Goal: Complete application form

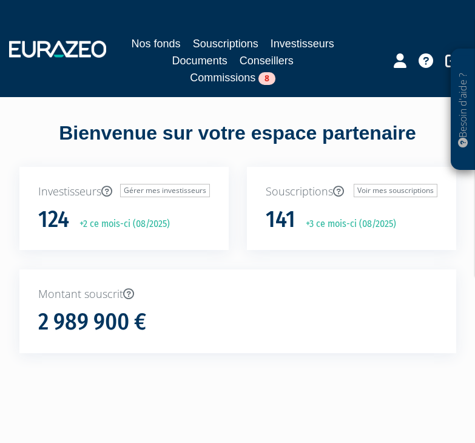
click at [222, 45] on link "Souscriptions" at bounding box center [225, 43] width 65 height 17
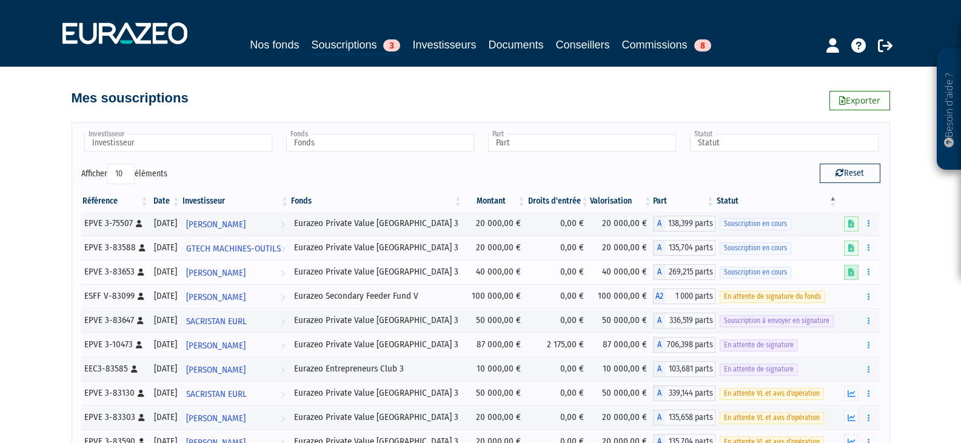
click at [854, 272] on icon at bounding box center [851, 273] width 6 height 8
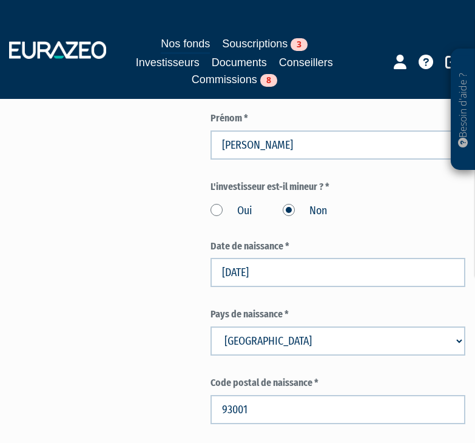
scroll to position [788, 0]
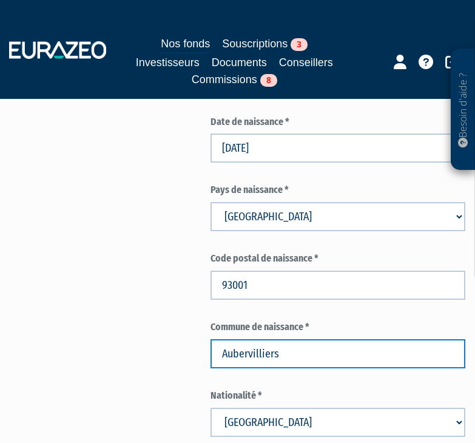
click at [292, 347] on input "Aubervilliers" at bounding box center [337, 353] width 255 height 29
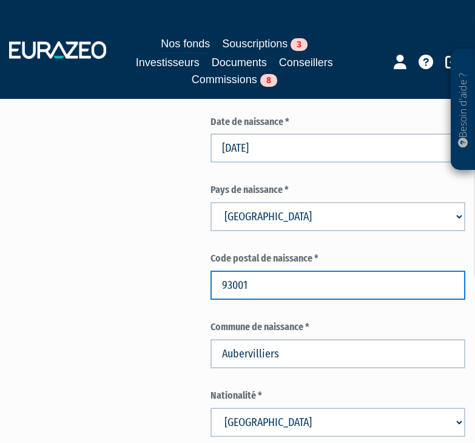
click at [255, 286] on input "93001" at bounding box center [337, 284] width 255 height 29
paste input "300"
type input "93300"
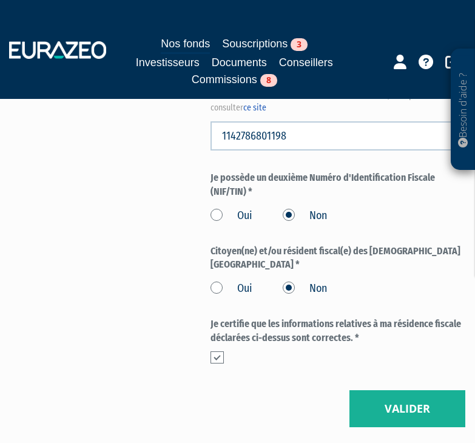
scroll to position [1880, 0]
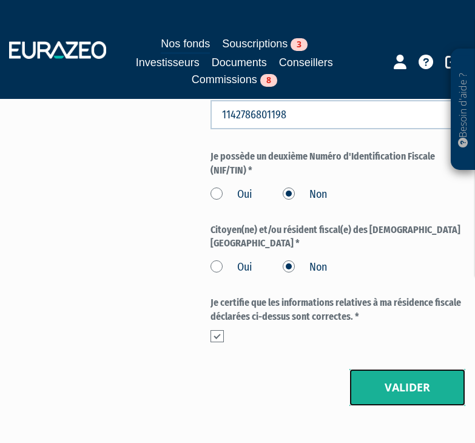
click at [388, 369] on button "Valider" at bounding box center [407, 388] width 116 height 38
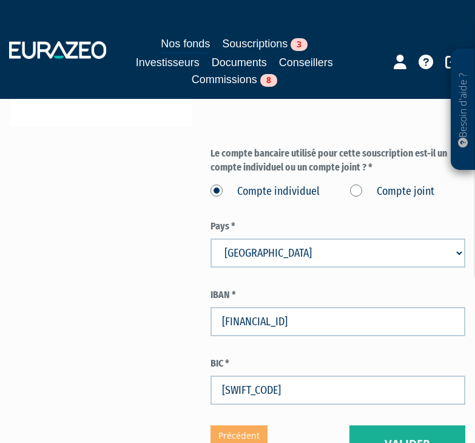
scroll to position [546, 0]
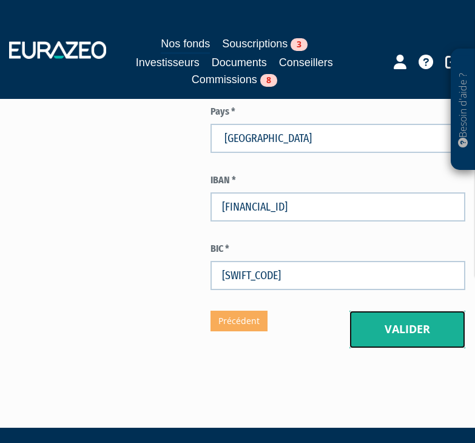
click at [390, 323] on button "Valider" at bounding box center [407, 330] width 116 height 38
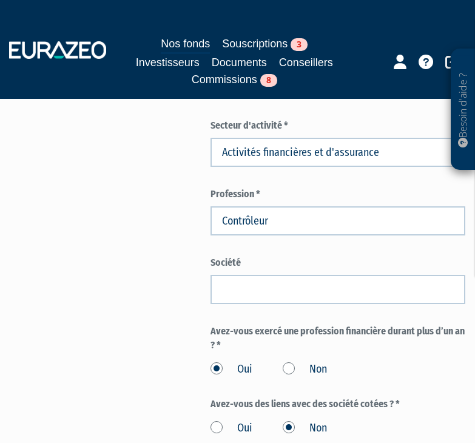
scroll to position [667, 0]
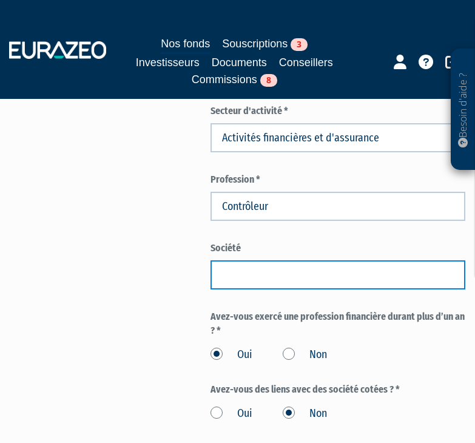
click at [275, 283] on input "text" at bounding box center [337, 274] width 255 height 29
paste input "Caisse des dépots et consignations"
type input "Caisse des dépots et consignations"
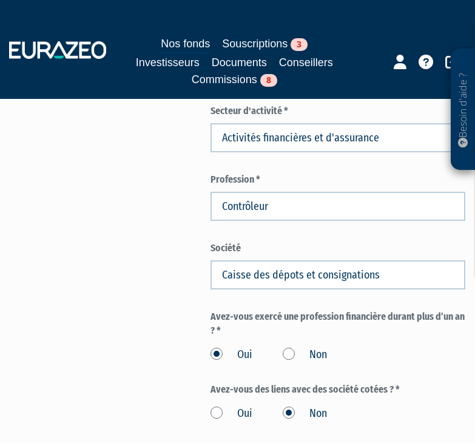
click at [168, 286] on div "Envoyer à l'investisseur 1 Identité 2 Coordonnées bancaires 3 Situation profess…" at bounding box center [237, 102] width 437 height 1281
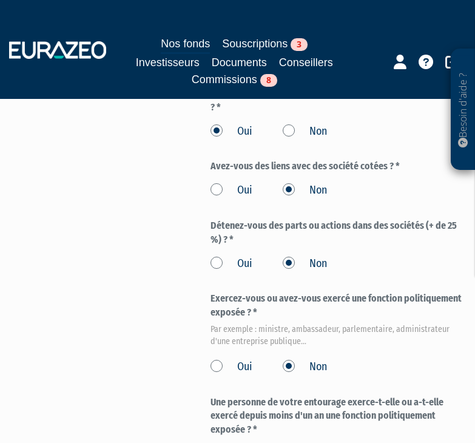
scroll to position [1031, 0]
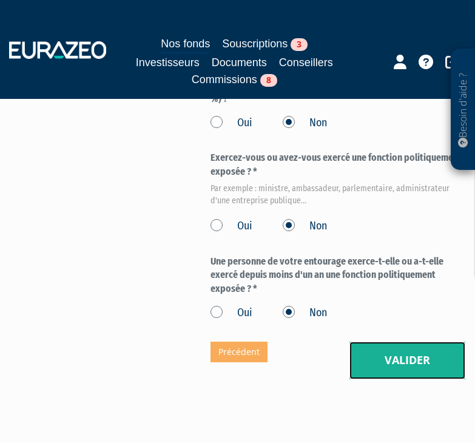
click at [407, 353] on button "Valider" at bounding box center [407, 360] width 116 height 38
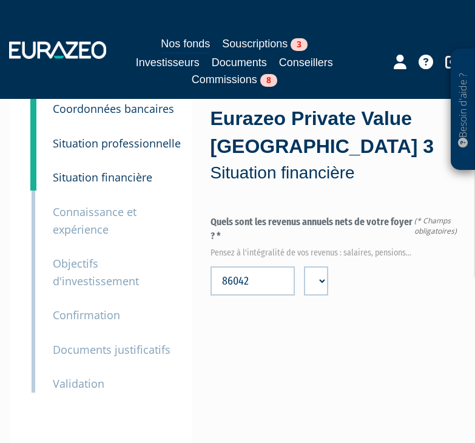
scroll to position [121, 0]
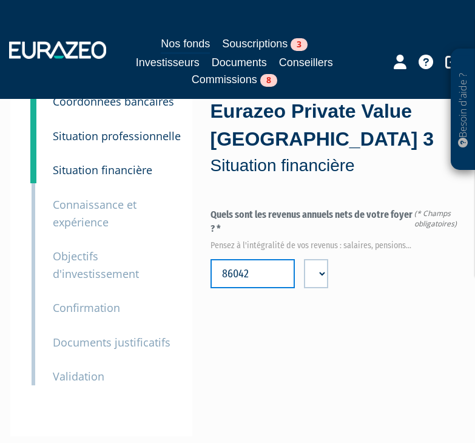
click at [238, 272] on input "86042" at bounding box center [252, 273] width 85 height 29
click at [366, 320] on div "Quels sont les revenus annuels nets de votre foyer ? * Pensez à l'intégralité d…" at bounding box center [337, 322] width 255 height 228
click at [257, 275] on input "10000" at bounding box center [252, 273] width 85 height 29
type input "100000"
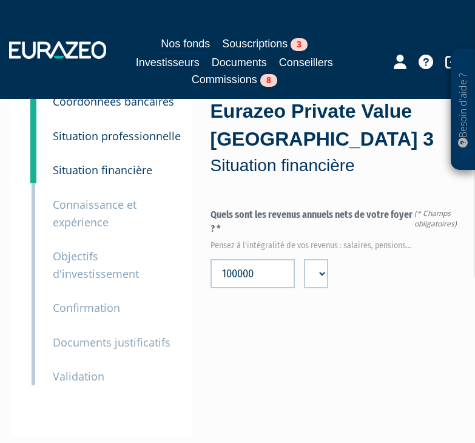
click at [338, 304] on div "Quels sont les revenus annuels nets de votre foyer ? * Pensez à l'intégralité d…" at bounding box center [337, 322] width 255 height 228
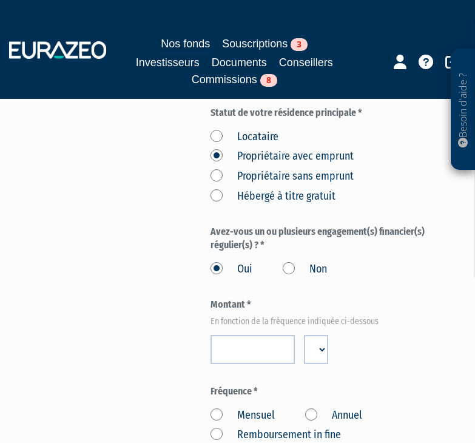
scroll to position [485, 0]
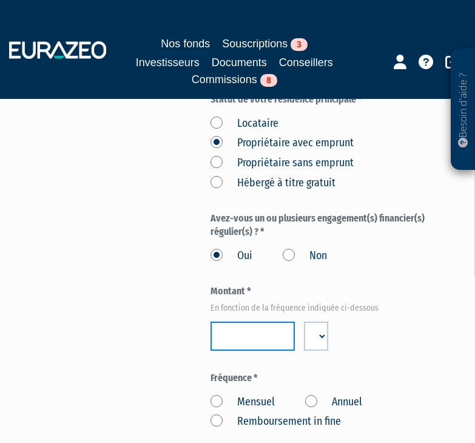
click at [230, 350] on input "number" at bounding box center [252, 335] width 85 height 29
paste input "1300"
type input "1300"
click at [217, 401] on label "Mensuel" at bounding box center [242, 402] width 64 height 16
click at [0, 0] on input "Mensuel" at bounding box center [0, 0] width 0 height 0
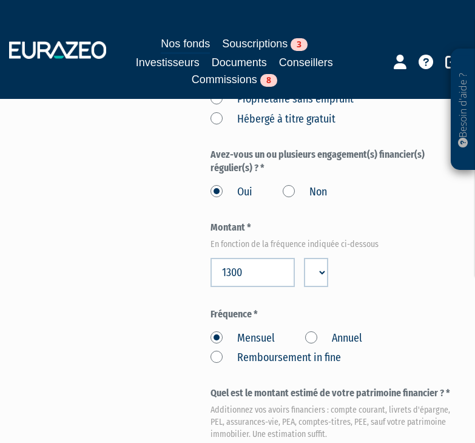
scroll to position [667, 0]
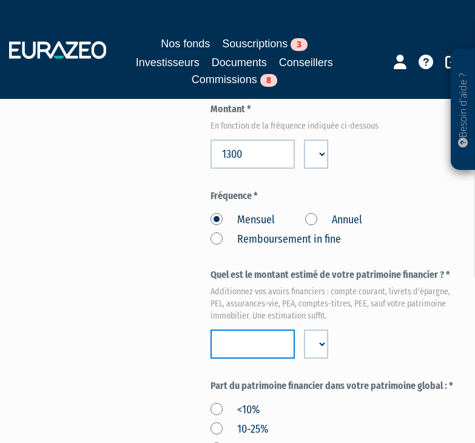
click at [231, 343] on input "number" at bounding box center [252, 343] width 85 height 29
paste input "394000"
type input "394000"
click at [155, 344] on div "Envoyer à l'investisseur 1 Identité 2 Coordonnées bancaires 3 Situation profess…" at bounding box center [237, 238] width 437 height 1552
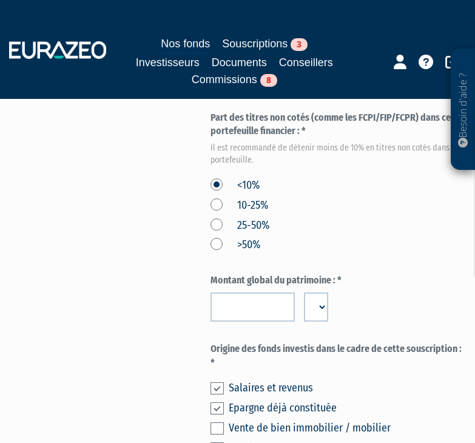
scroll to position [1092, 0]
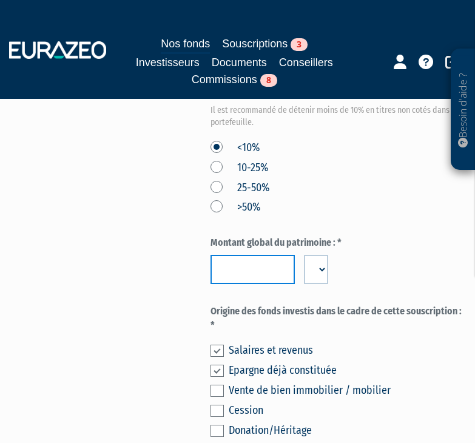
click at [239, 268] on input "number" at bounding box center [252, 269] width 85 height 29
paste input "1344000"
type input "1344000"
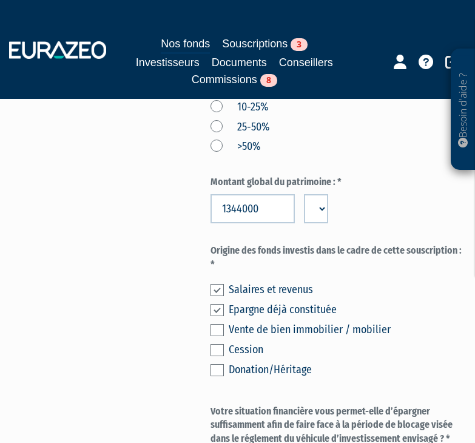
click at [214, 292] on label at bounding box center [216, 290] width 13 height 12
click at [0, 0] on input "checkbox" at bounding box center [0, 0] width 0 height 0
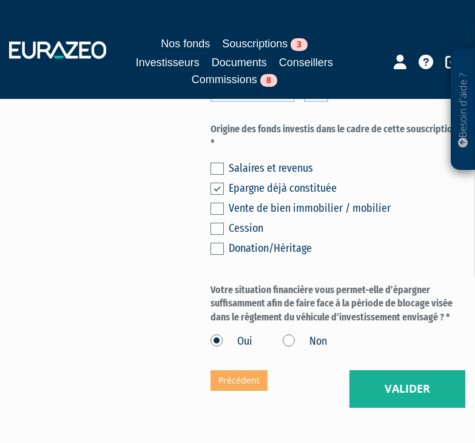
scroll to position [1334, 0]
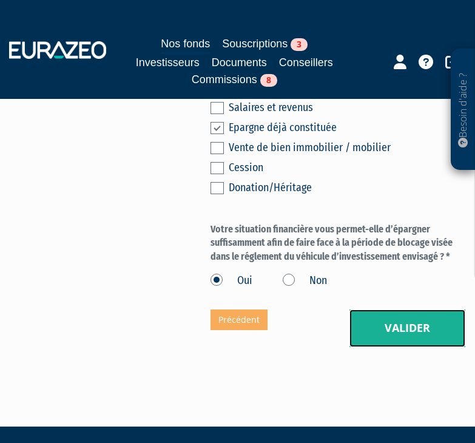
click at [432, 328] on button "Valider" at bounding box center [407, 328] width 116 height 38
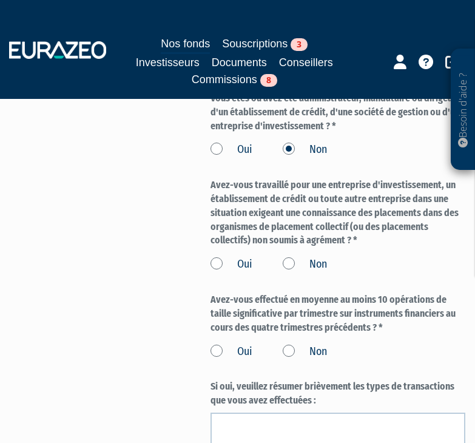
scroll to position [1152, 0]
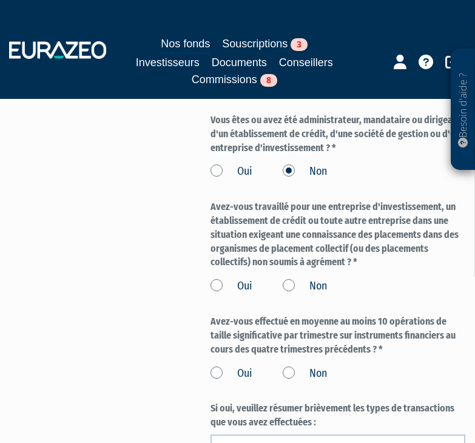
click at [289, 286] on label "Non" at bounding box center [305, 286] width 44 height 16
click at [0, 0] on input "Non" at bounding box center [0, 0] width 0 height 0
click at [291, 374] on label "Non" at bounding box center [305, 374] width 44 height 16
click at [0, 0] on input "Non" at bounding box center [0, 0] width 0 height 0
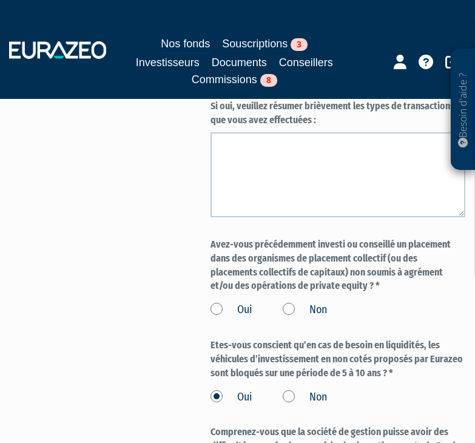
scroll to position [1455, 0]
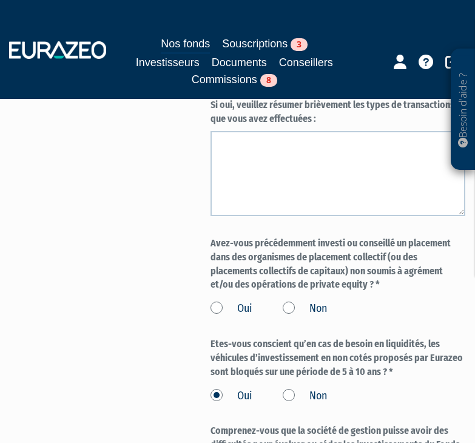
click at [298, 301] on label "Non" at bounding box center [305, 309] width 44 height 16
click at [0, 0] on input "Non" at bounding box center [0, 0] width 0 height 0
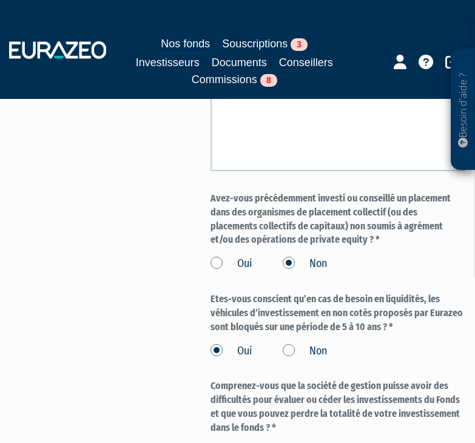
scroll to position [1577, 0]
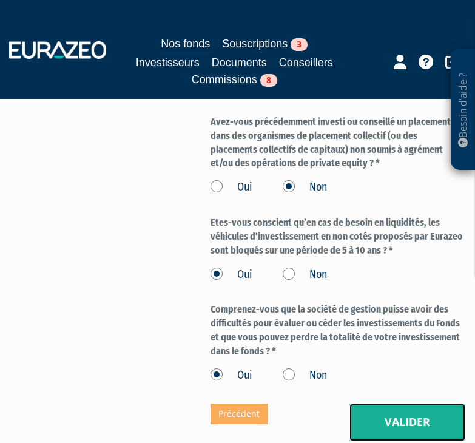
click at [420, 415] on button "Valider" at bounding box center [407, 422] width 116 height 38
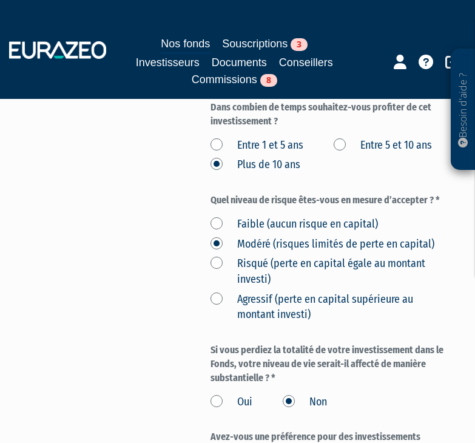
scroll to position [485, 0]
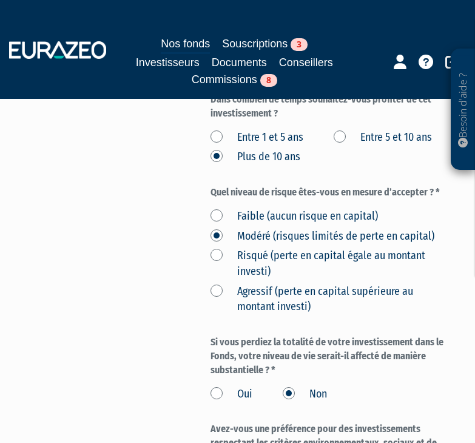
click at [217, 254] on label "Risqué (perte en capital égale au montant investi)" at bounding box center [323, 263] width 226 height 31
click at [0, 0] on investi\) "Risqué (perte en capital égale au montant investi)" at bounding box center [0, 0] width 0 height 0
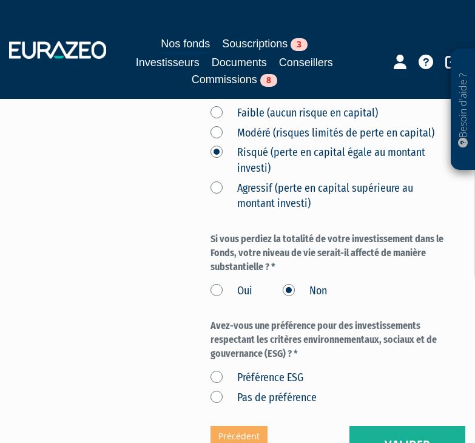
scroll to position [728, 0]
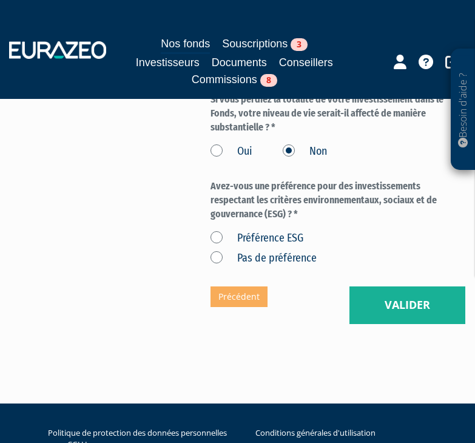
click at [217, 257] on label "Pas de préférence" at bounding box center [263, 258] width 106 height 16
click at [0, 0] on préférence "Pas de préférence" at bounding box center [0, 0] width 0 height 0
click at [398, 309] on button "Valider" at bounding box center [407, 305] width 116 height 38
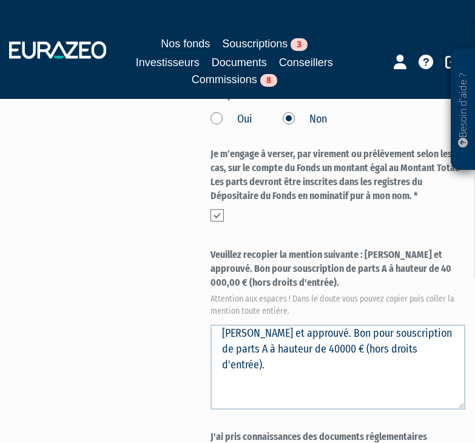
scroll to position [728, 0]
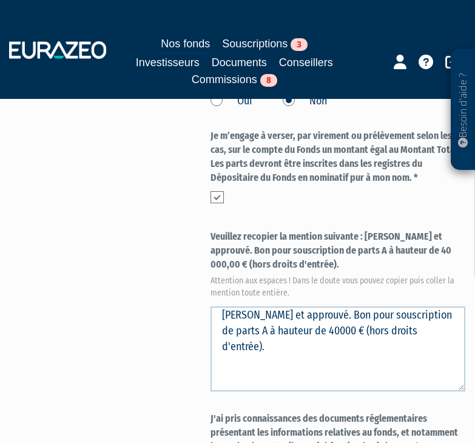
drag, startPoint x: 366, startPoint y: 236, endPoint x: 372, endPoint y: 263, distance: 28.0
click at [372, 263] on label "Veuillez recopier la mention suivante : [PERSON_NAME] et approuvé. Bon pour sou…" at bounding box center [337, 263] width 255 height 66
copy label "[PERSON_NAME] et approuvé. Bon pour souscription de parts A à hauteur de 40 000…"
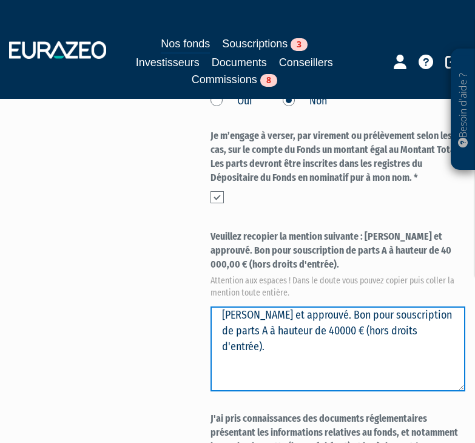
click at [325, 354] on textarea "[PERSON_NAME] et approuvé. Bon pour souscription de parts A à hauteur de 40000 …" at bounding box center [337, 348] width 255 height 85
drag, startPoint x: 322, startPoint y: 349, endPoint x: 175, endPoint y: 308, distance: 152.4
click at [175, 308] on div "Envoyer à l'investisseur 1 Identité 2 Coordonnées bancaires 3 Situation profess…" at bounding box center [237, 4] width 437 height 1207
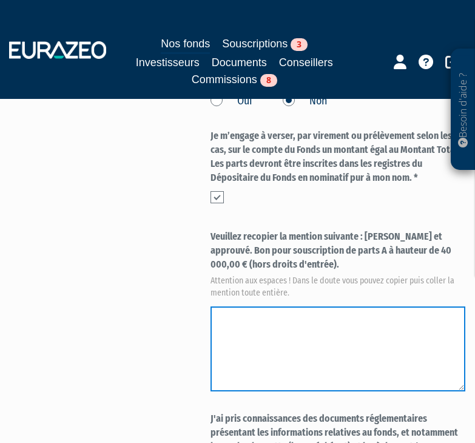
paste textarea "Lu et approuvé. Bon pour souscription de parts A à hauteur de 40 000,00 € (hors…"
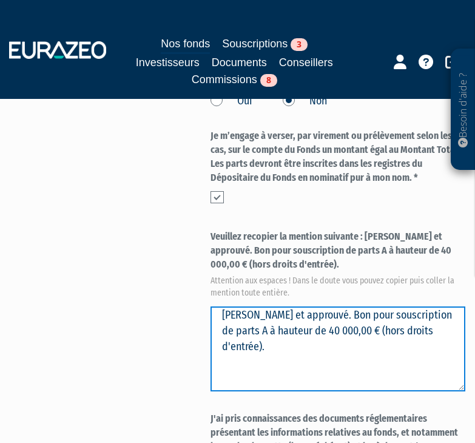
type textarea "Lu et approuvé. Bon pour souscription de parts A à hauteur de 40 000,00 € (hors…"
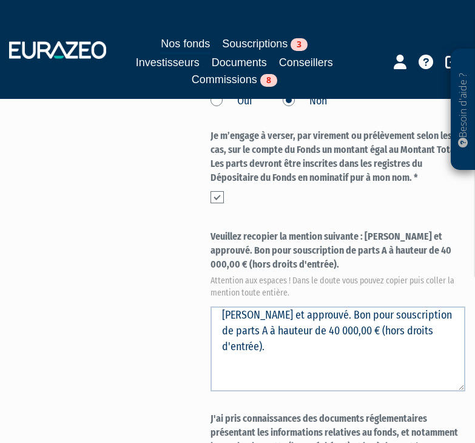
click at [117, 341] on div "Envoyer à l'investisseur 1 Identité 2 Coordonnées bancaires 3 Situation profess…" at bounding box center [237, 4] width 437 height 1207
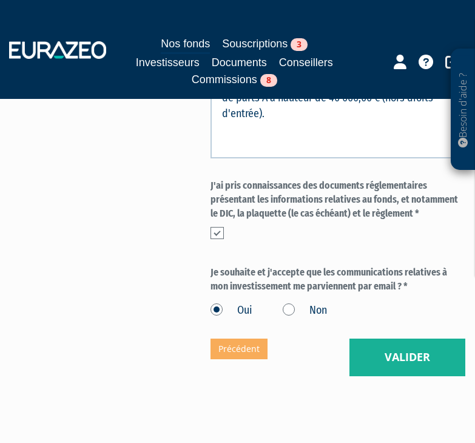
scroll to position [970, 0]
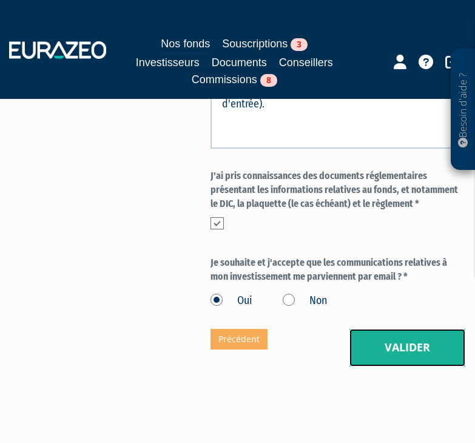
click at [400, 341] on button "Valider" at bounding box center [407, 348] width 116 height 38
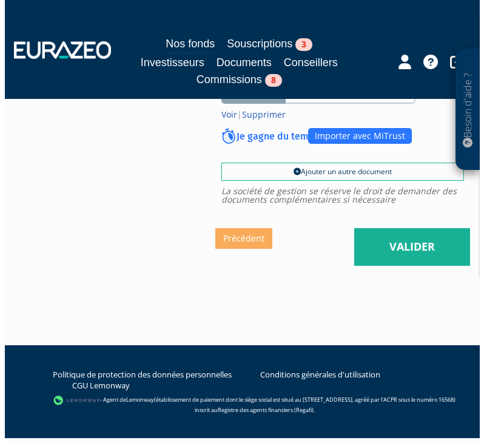
scroll to position [1092, 0]
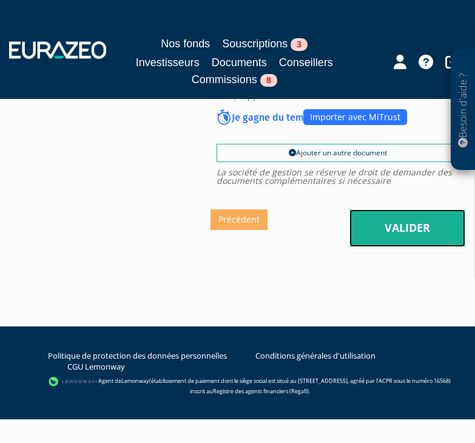
click at [395, 235] on link "Valider" at bounding box center [407, 228] width 116 height 38
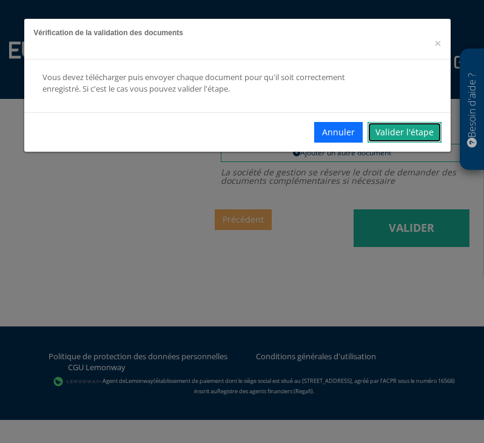
click at [401, 122] on link "Valider l'étape" at bounding box center [405, 132] width 74 height 21
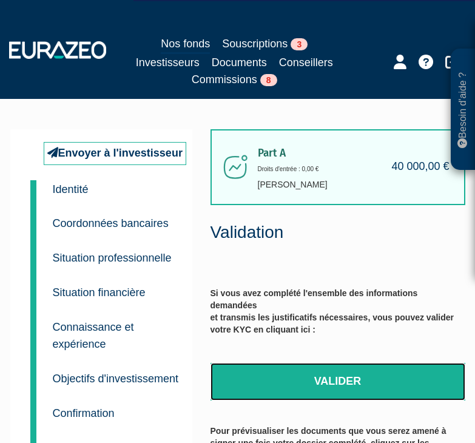
drag, startPoint x: 355, startPoint y: 374, endPoint x: 287, endPoint y: 51, distance: 329.7
click at [355, 374] on link "Valider" at bounding box center [337, 382] width 255 height 38
